Goal: Navigation & Orientation: Find specific page/section

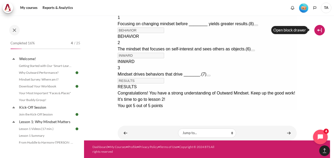
click at [318, 31] on button at bounding box center [320, 30] width 11 height 11
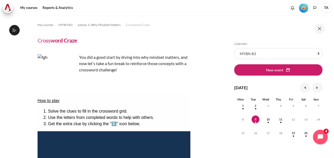
click at [305, 7] on img "Level #1" at bounding box center [304, 7] width 9 height 9
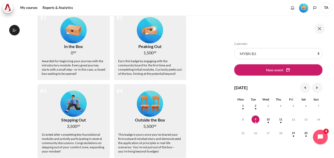
scroll to position [86, 0]
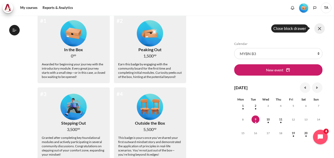
click at [319, 29] on button at bounding box center [320, 28] width 11 height 11
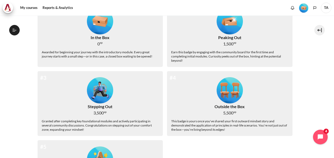
scroll to position [0, 0]
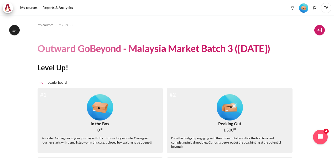
click at [320, 29] on button at bounding box center [320, 30] width 11 height 11
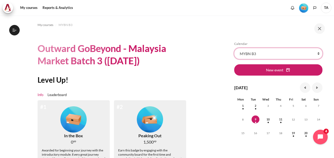
click at [316, 52] on select "All courses MYBN B3" at bounding box center [279, 53] width 88 height 11
select select "1"
click at [235, 48] on select "All courses MYBN B3" at bounding box center [279, 53] width 88 height 11
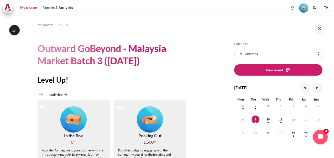
drag, startPoint x: 28, startPoint y: 6, endPoint x: 31, endPoint y: 8, distance: 3.0
click at [28, 6] on link "My courses" at bounding box center [28, 8] width 21 height 11
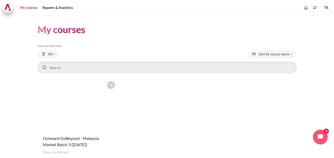
click at [80, 125] on figure "Content" at bounding box center [78, 105] width 80 height 53
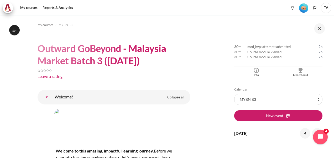
scroll to position [158, 0]
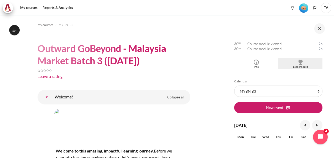
click at [300, 67] on div "Leaderboard" at bounding box center [301, 67] width 42 height 4
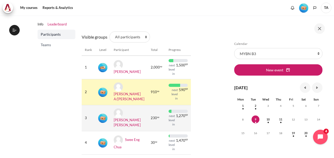
scroll to position [79, 0]
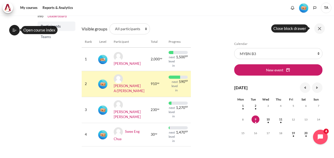
drag, startPoint x: 319, startPoint y: 28, endPoint x: 217, endPoint y: 25, distance: 102.6
click at [319, 28] on button at bounding box center [320, 28] width 11 height 11
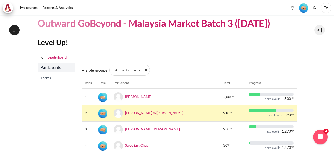
scroll to position [0, 0]
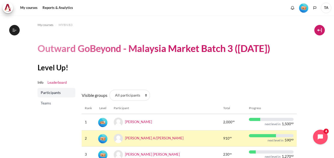
click at [322, 30] on button at bounding box center [320, 30] width 11 height 11
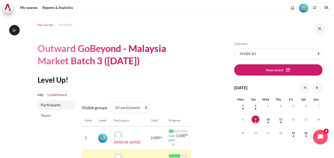
click at [39, 24] on span "My courses" at bounding box center [46, 25] width 16 height 5
